Goal: Task Accomplishment & Management: Use online tool/utility

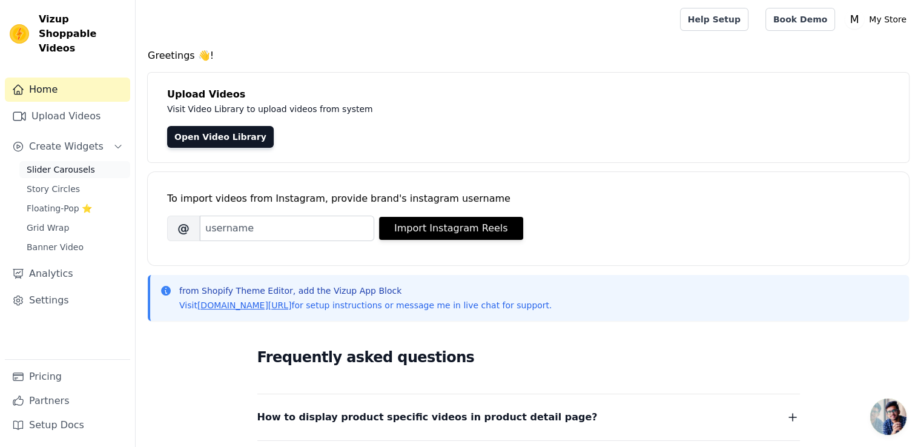
click at [40, 164] on span "Slider Carousels" at bounding box center [61, 170] width 68 height 12
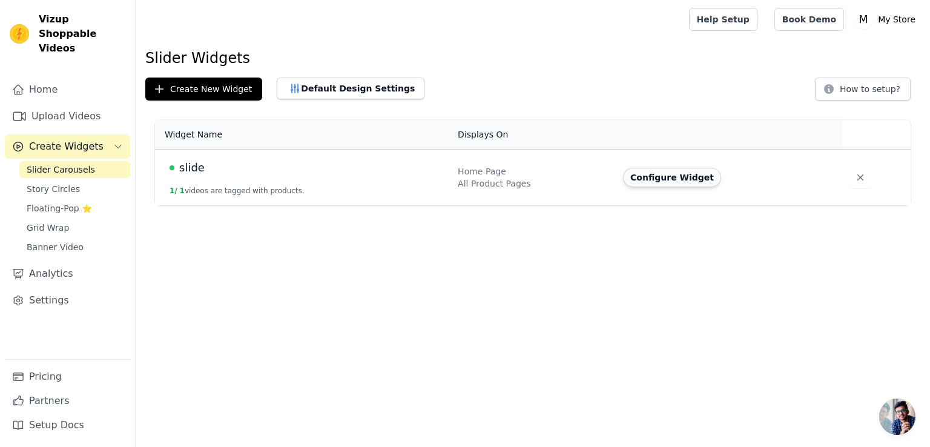
click at [646, 175] on button "Configure Widget" at bounding box center [672, 177] width 98 height 19
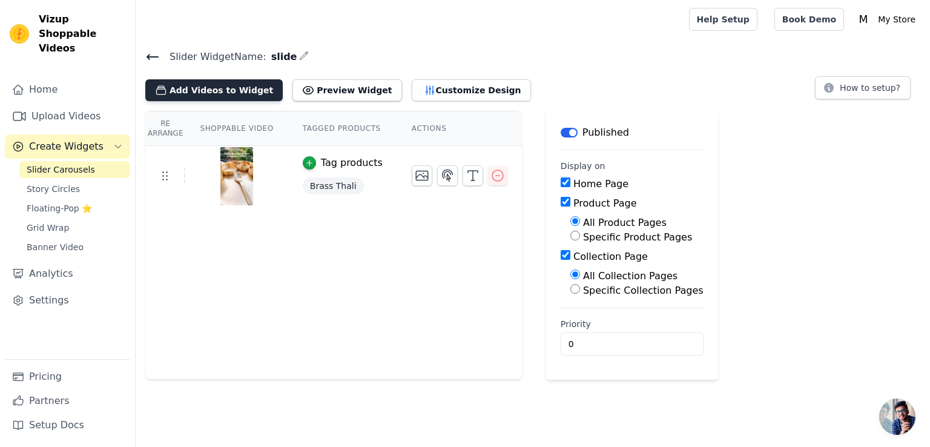
click at [213, 88] on button "Add Videos to Widget" at bounding box center [213, 90] width 137 height 22
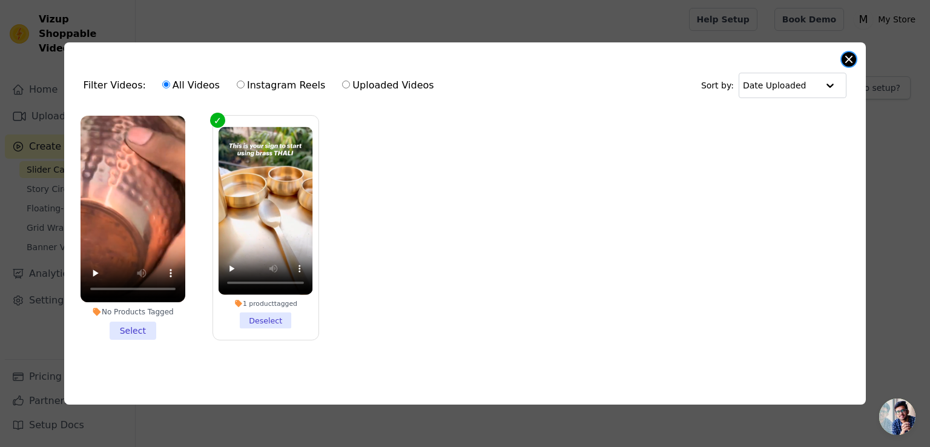
click at [845, 53] on button "Close modal" at bounding box center [849, 59] width 15 height 15
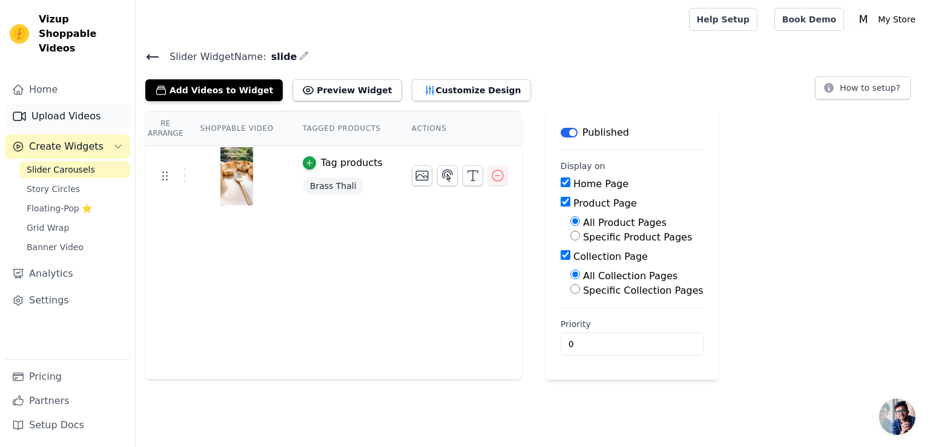
click at [65, 104] on link "Upload Videos" at bounding box center [67, 116] width 125 height 24
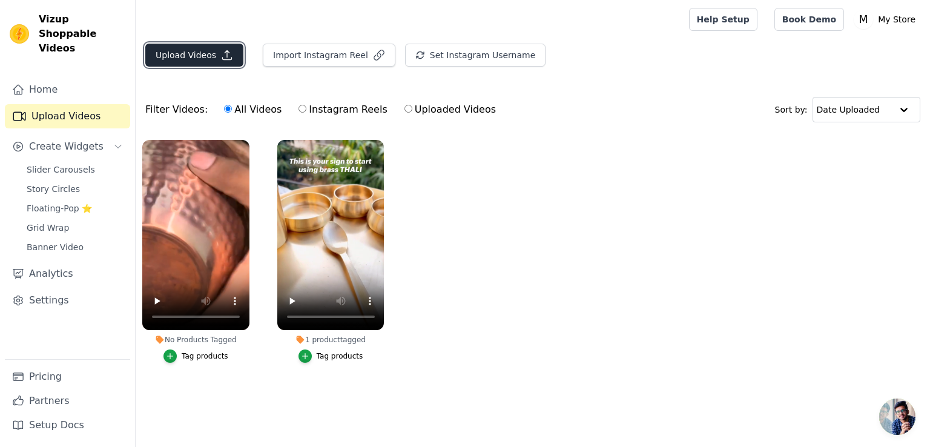
click at [189, 53] on button "Upload Videos" at bounding box center [194, 55] width 98 height 23
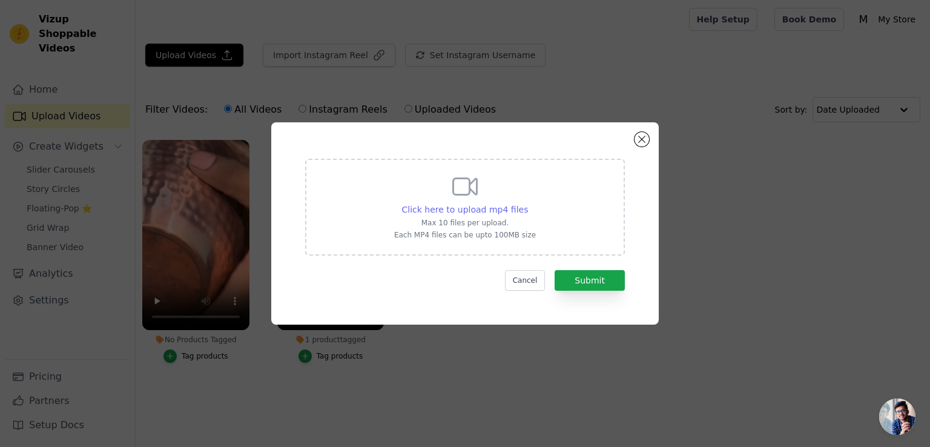
click at [477, 213] on span "Click here to upload mp4 files" at bounding box center [465, 210] width 127 height 10
click at [527, 203] on input "Click here to upload mp4 files Max 10 files per upload. Each MP4 files can be u…" at bounding box center [527, 203] width 1 height 1
type input "C:\fakepath\WhatsApp Video [DATE] 12.25.18 PM.mp4"
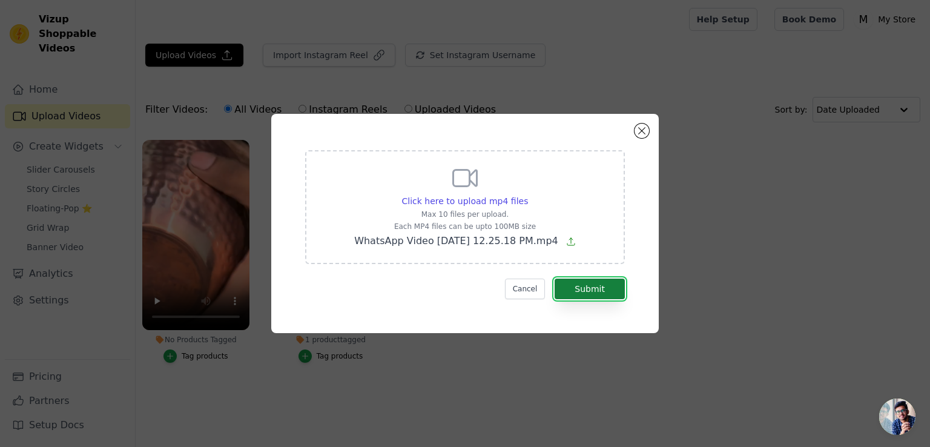
click at [589, 289] on button "Submit" at bounding box center [590, 289] width 70 height 21
